Goal: Task Accomplishment & Management: Manage account settings

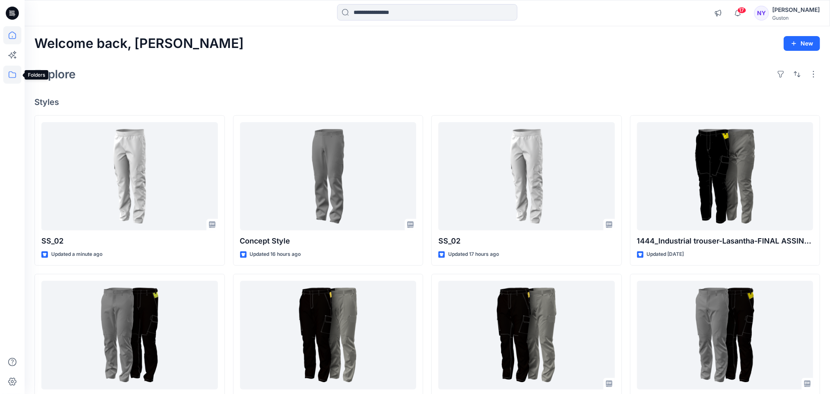
click at [14, 74] on icon at bounding box center [12, 75] width 18 height 18
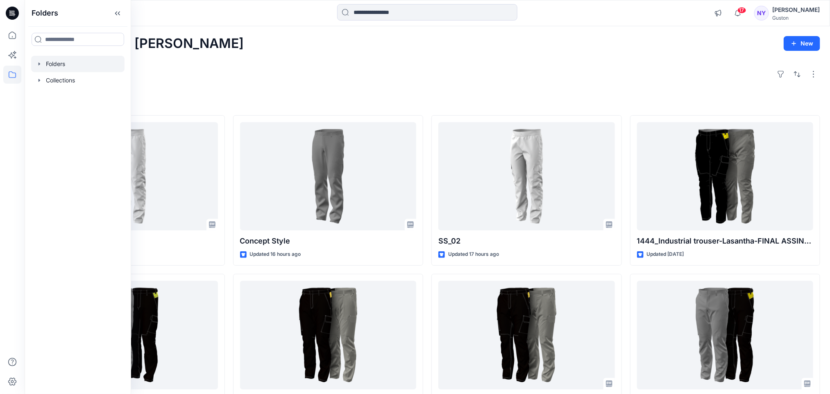
click at [39, 61] on icon "button" at bounding box center [39, 64] width 7 height 7
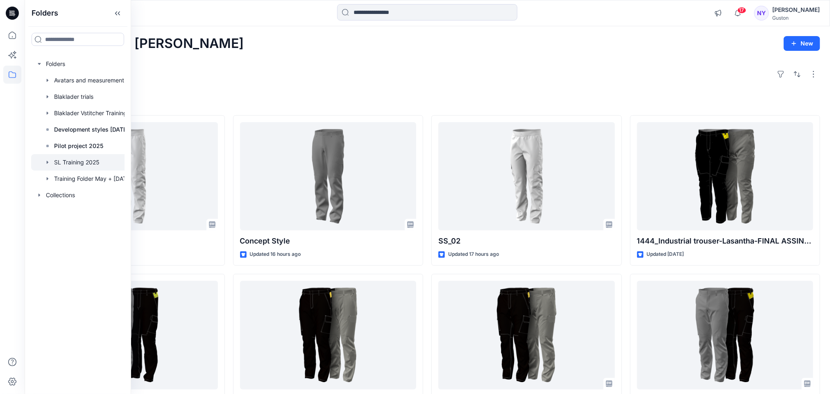
click at [80, 161] on div at bounding box center [86, 162] width 110 height 16
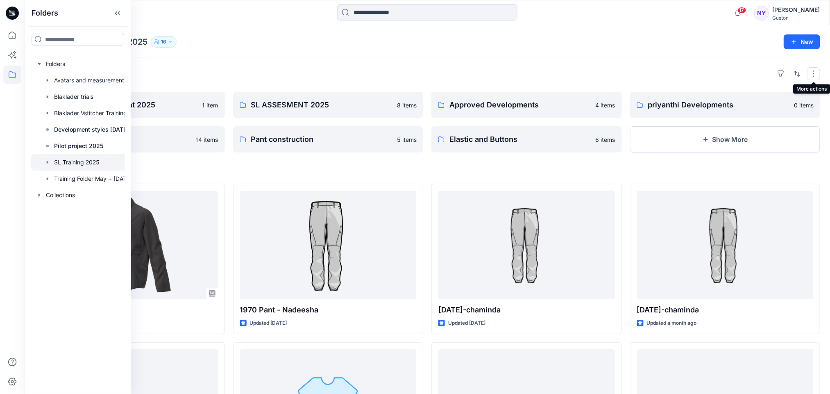
click at [815, 72] on button "button" at bounding box center [813, 73] width 13 height 13
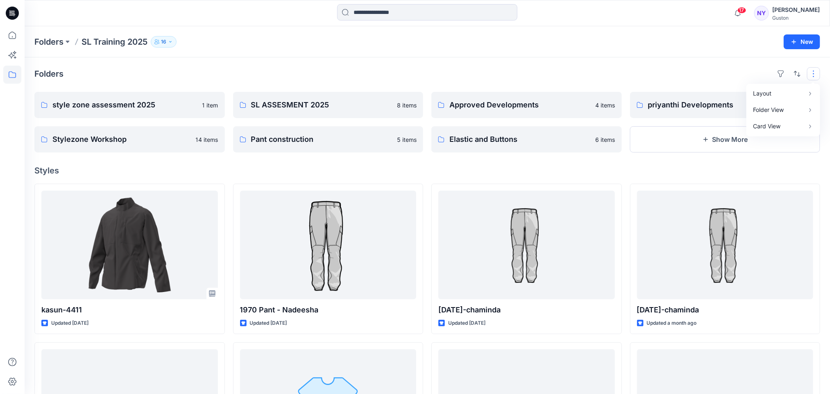
click at [173, 39] on icon "button" at bounding box center [170, 41] width 5 height 5
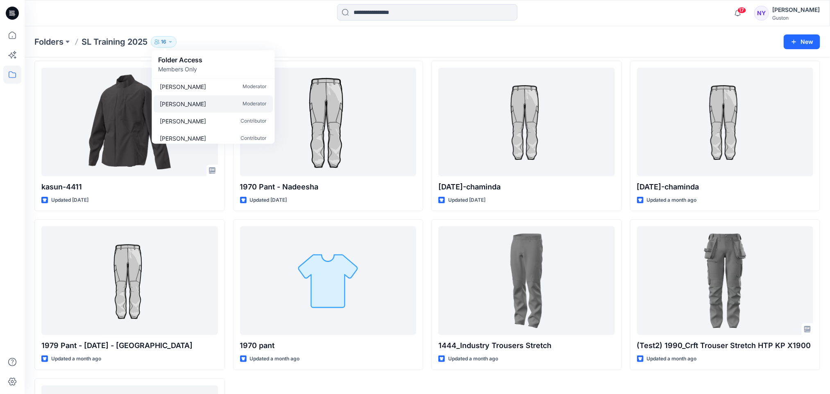
scroll to position [61, 0]
click at [67, 41] on button at bounding box center [67, 41] width 8 height 11
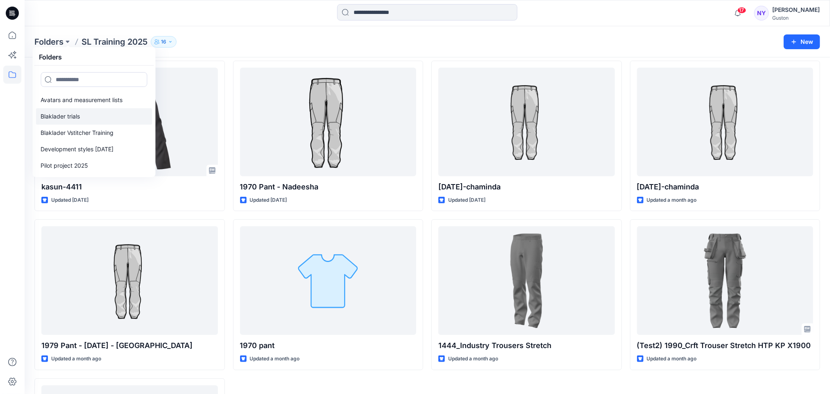
click at [77, 115] on p "Blaklader trials" at bounding box center [60, 116] width 39 height 10
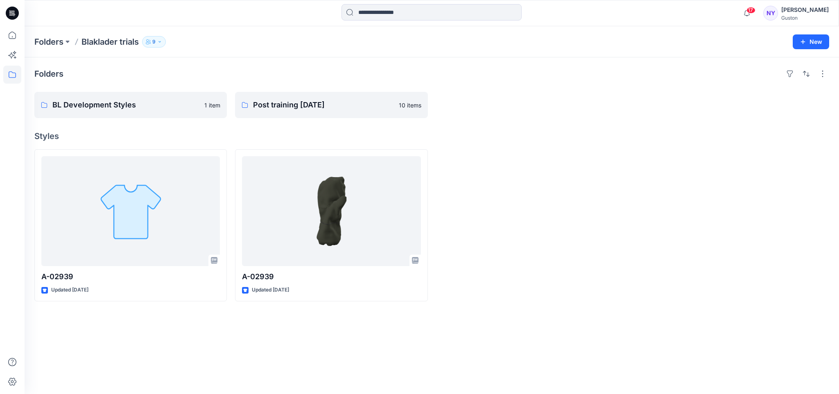
click at [160, 42] on icon "button" at bounding box center [159, 41] width 5 height 5
click at [773, 13] on div "NY" at bounding box center [771, 13] width 15 height 15
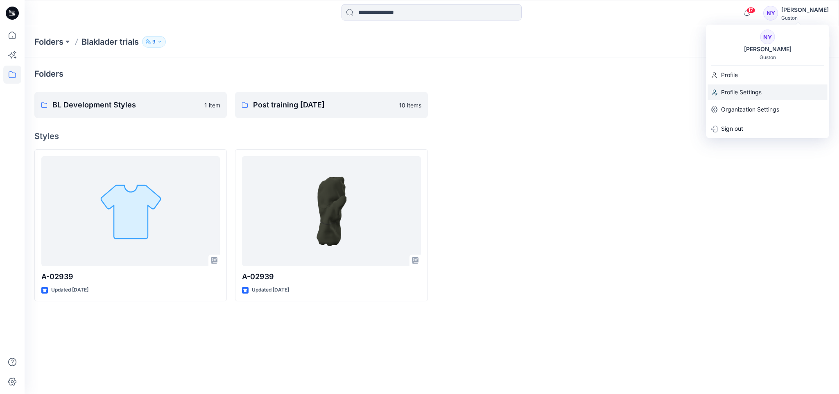
click at [756, 93] on p "Profile Settings" at bounding box center [741, 92] width 41 height 16
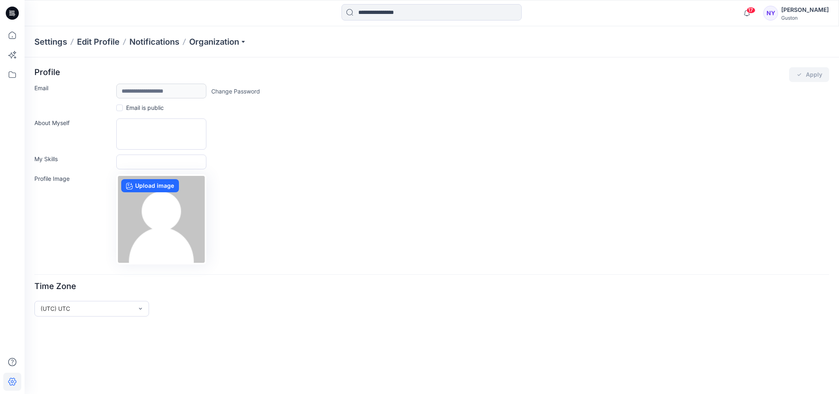
click at [775, 11] on div "NY" at bounding box center [771, 13] width 15 height 15
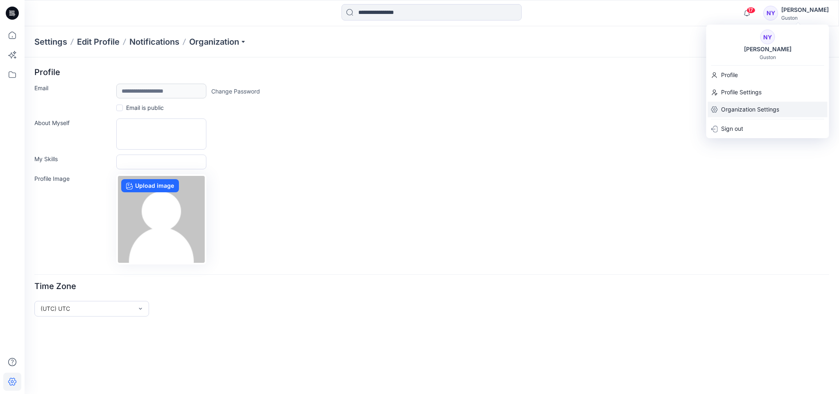
click at [745, 107] on p "Organization Settings" at bounding box center [750, 110] width 58 height 16
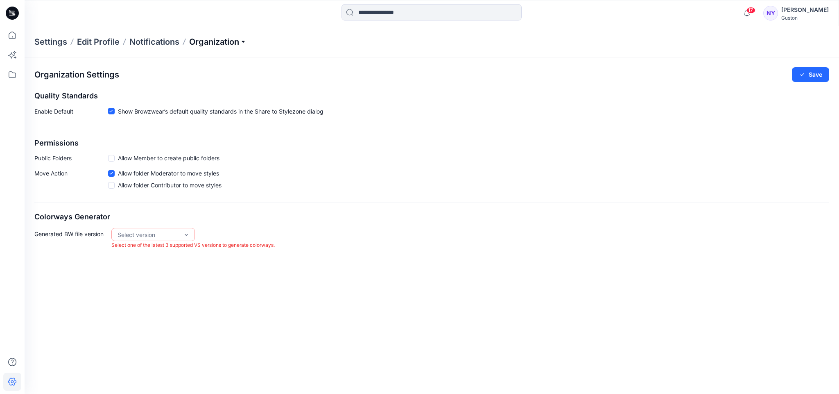
click at [241, 41] on p "Organization" at bounding box center [217, 41] width 57 height 11
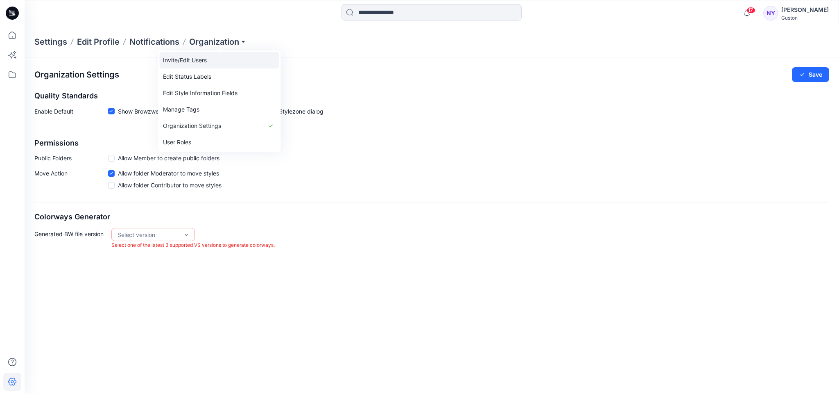
click at [190, 60] on link "Invite/Edit Users" at bounding box center [220, 60] width 120 height 16
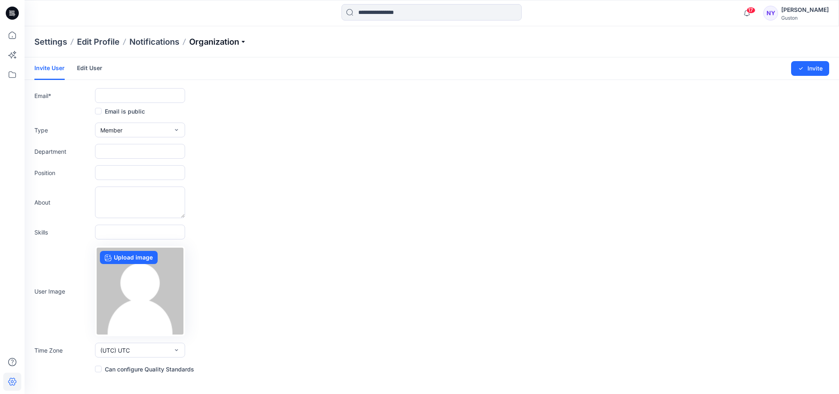
click at [245, 41] on p "Organization" at bounding box center [217, 41] width 57 height 11
click at [426, 155] on div "Department" at bounding box center [431, 151] width 795 height 15
click at [138, 95] on input "text" at bounding box center [140, 95] width 90 height 15
click at [347, 208] on div "About" at bounding box center [431, 202] width 795 height 32
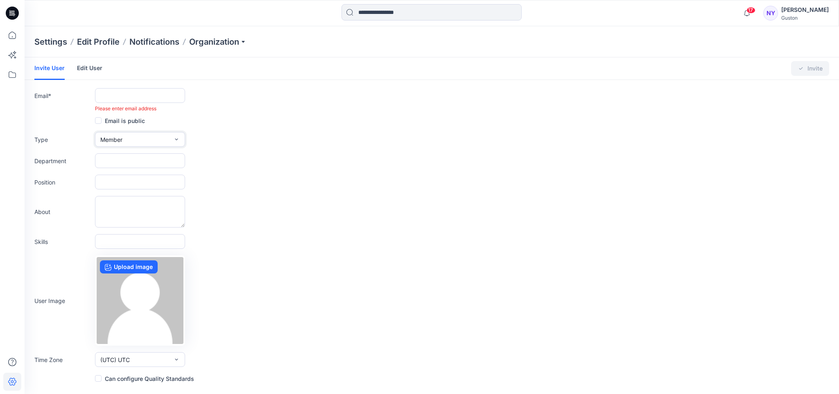
click at [175, 139] on icon "button" at bounding box center [176, 139] width 7 height 7
